Goal: Transaction & Acquisition: Download file/media

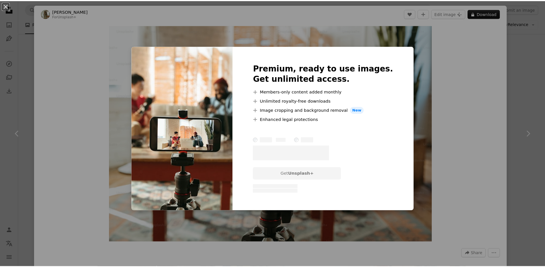
scroll to position [157, 0]
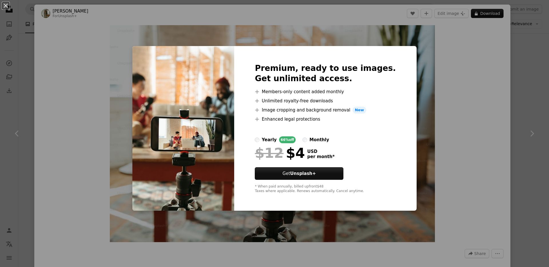
click at [404, 105] on div "An X shape Premium, ready to use images. Get unlimited access. A plus sign Memb…" at bounding box center [274, 133] width 549 height 267
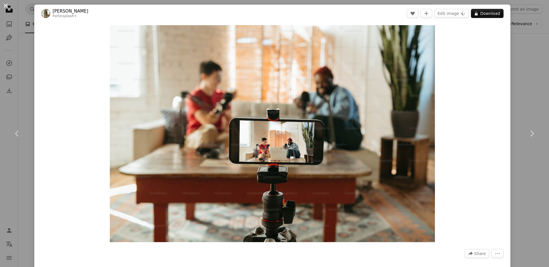
click at [2, 8] on button "An X shape" at bounding box center [5, 5] width 7 height 7
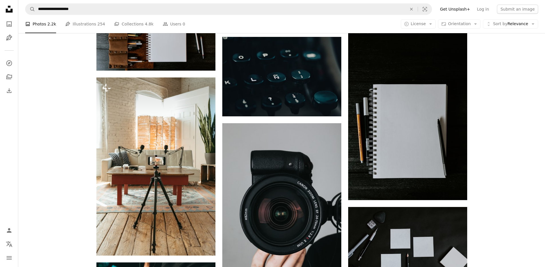
scroll to position [511, 0]
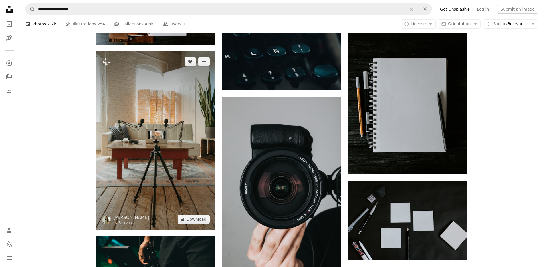
click at [192, 144] on img at bounding box center [155, 140] width 119 height 178
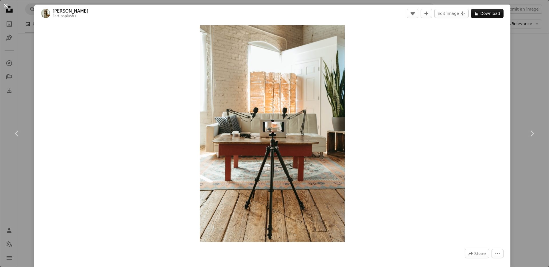
click at [7, 7] on button "An X shape" at bounding box center [5, 5] width 7 height 7
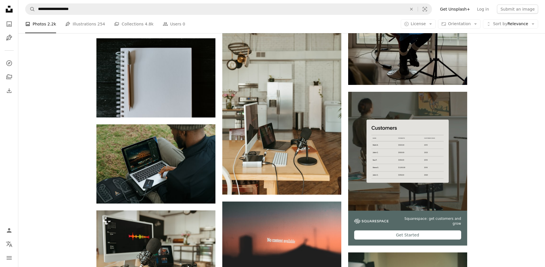
scroll to position [1851, 0]
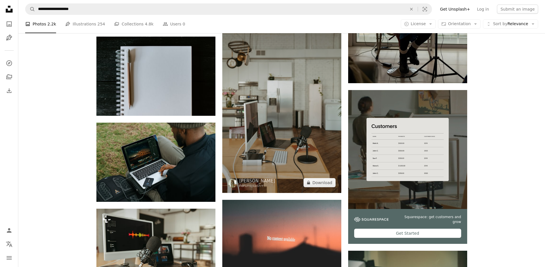
click at [292, 107] on img at bounding box center [281, 104] width 119 height 178
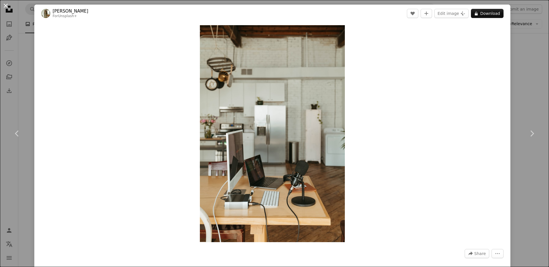
click at [4, 7] on button "An X shape" at bounding box center [5, 5] width 7 height 7
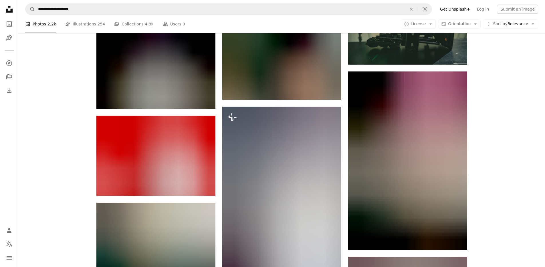
scroll to position [2128, 0]
